Goal: Information Seeking & Learning: Learn about a topic

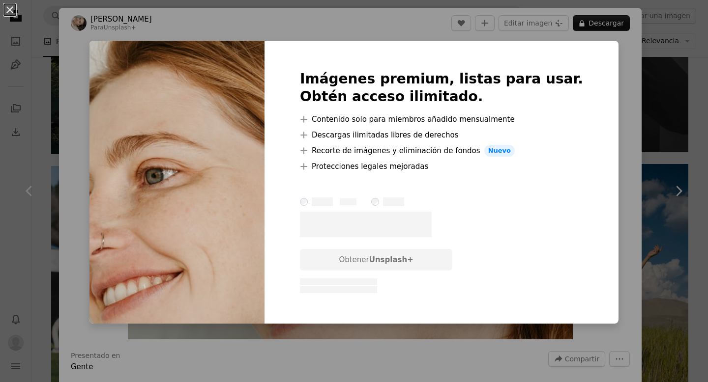
scroll to position [267, 0]
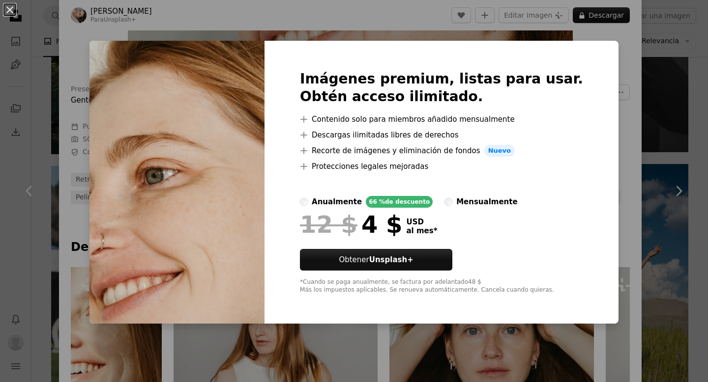
click at [632, 87] on div "An X shape Imágenes premium, listas para usar. Obtén acceso ilimitado. A plus s…" at bounding box center [354, 191] width 708 height 382
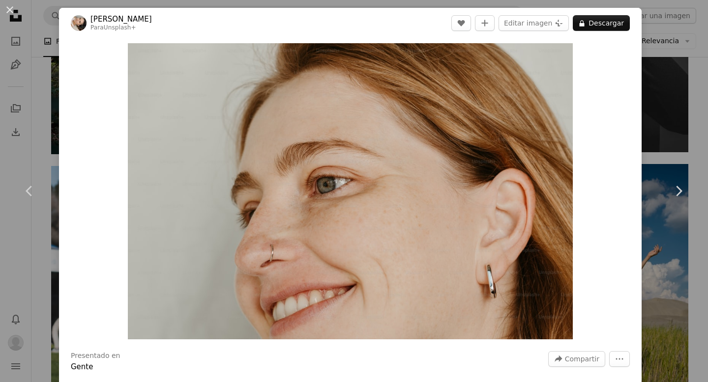
click at [689, 85] on div "An X shape Chevron left Chevron right [PERSON_NAME] Para Unsplash+ A heart A pl…" at bounding box center [354, 191] width 708 height 382
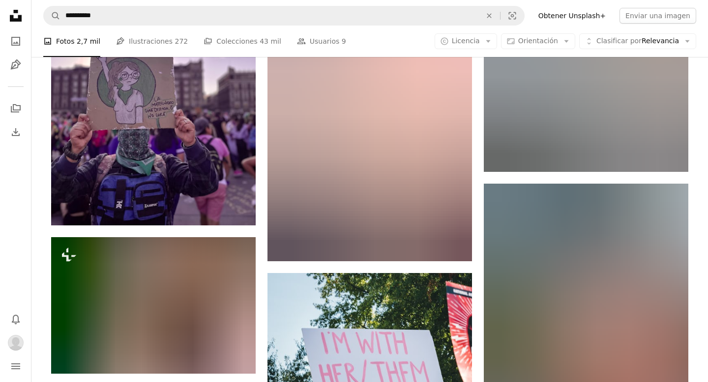
scroll to position [37457, 0]
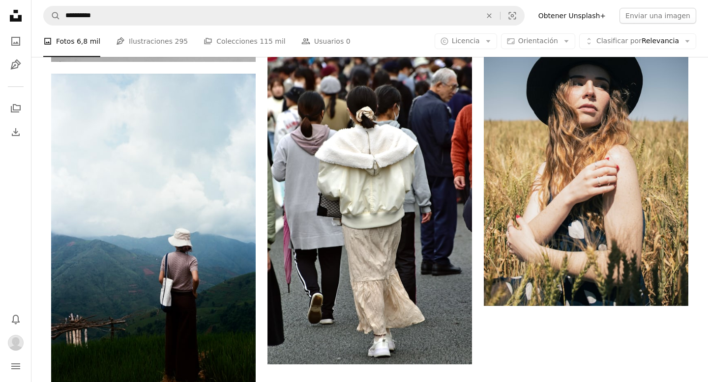
scroll to position [1381, 0]
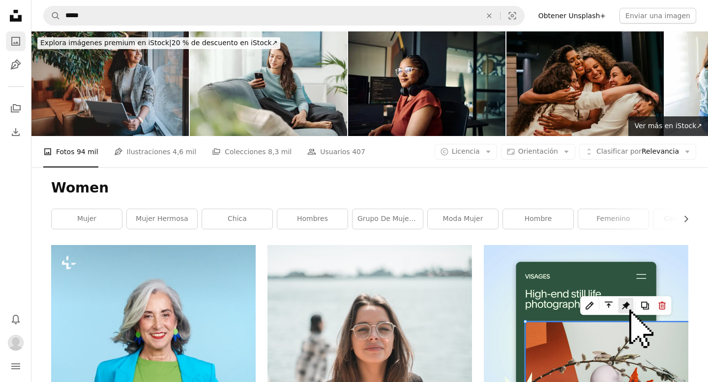
click at [8, 41] on link "A photo" at bounding box center [16, 41] width 20 height 20
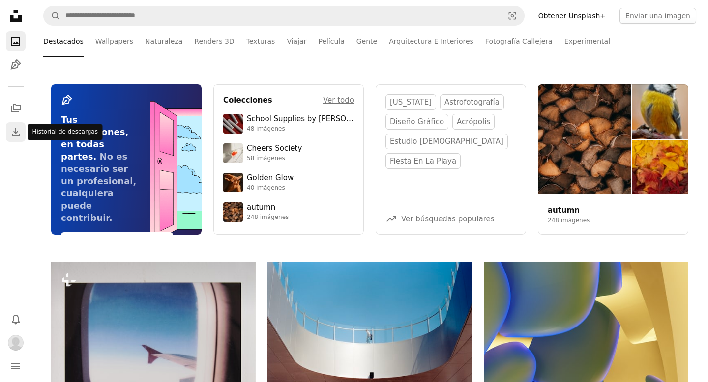
click at [12, 134] on icon "Historial de descargas" at bounding box center [16, 132] width 8 height 8
